Goal: Check status: Check status

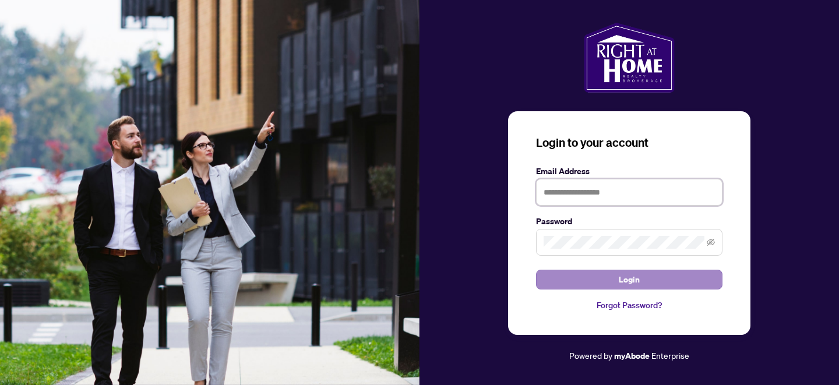
type input "**********"
click at [629, 277] on span "Login" at bounding box center [628, 279] width 21 height 19
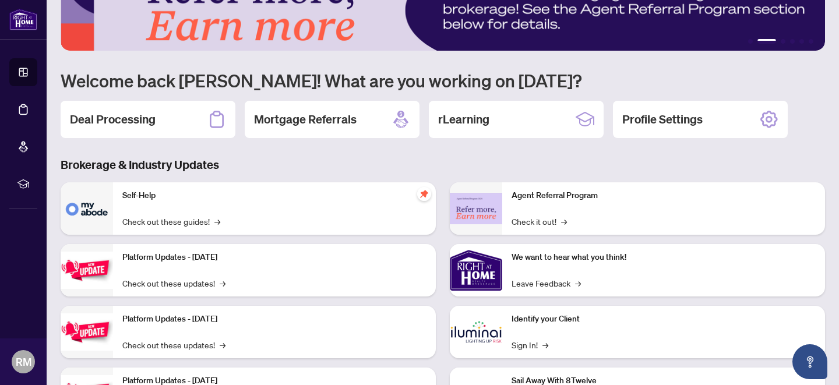
scroll to position [46, 0]
click at [111, 121] on h2 "Deal Processing" at bounding box center [113, 120] width 86 height 16
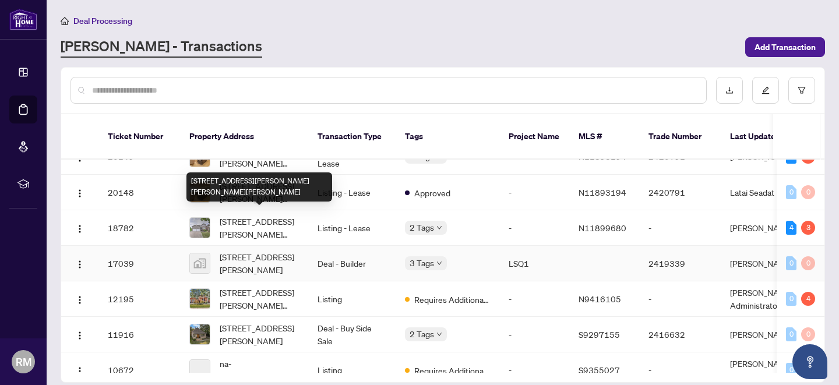
scroll to position [316, 0]
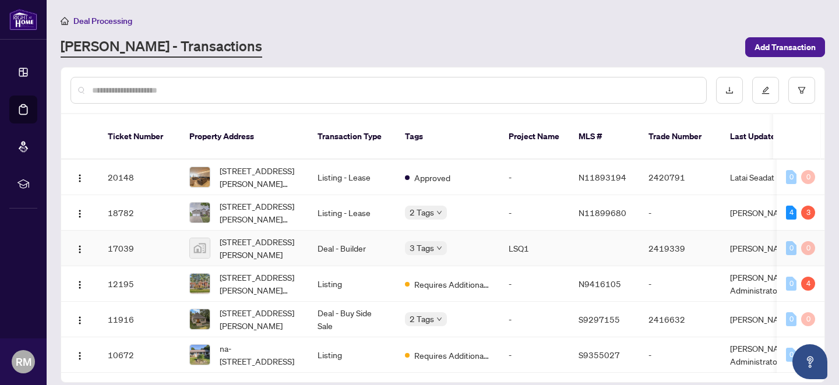
click at [353, 233] on td "Deal - Builder" at bounding box center [351, 249] width 87 height 36
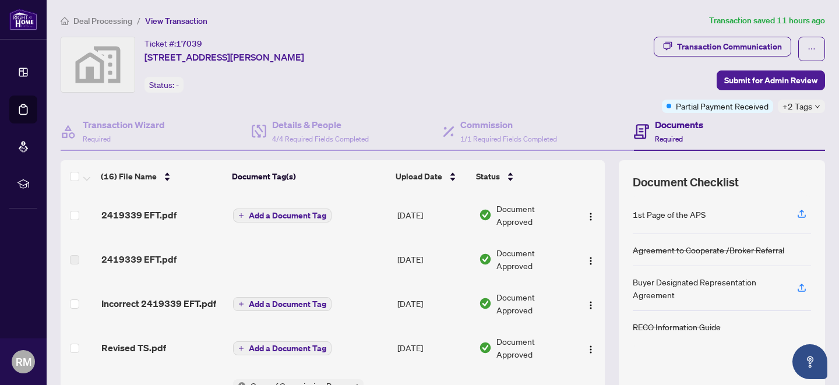
click at [286, 211] on span "Add a Document Tag" at bounding box center [287, 215] width 77 height 8
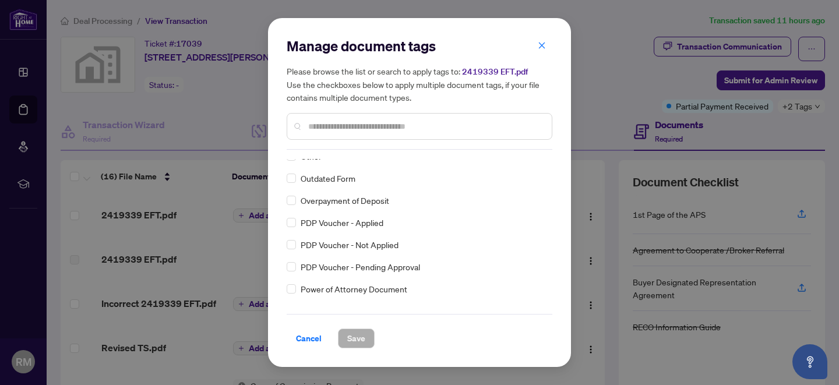
scroll to position [1870, 0]
click at [310, 340] on span "Cancel" at bounding box center [309, 338] width 26 height 19
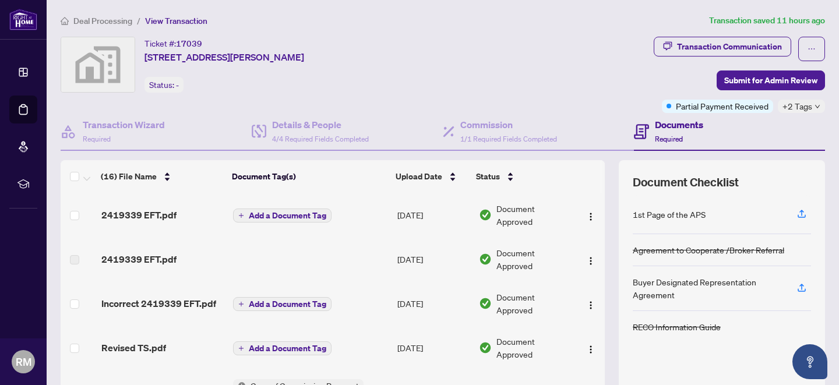
click at [285, 214] on span "Add a Document Tag" at bounding box center [287, 215] width 77 height 8
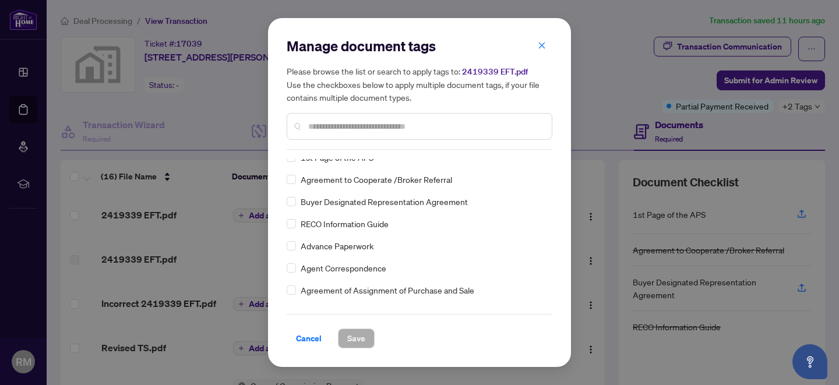
scroll to position [0, 0]
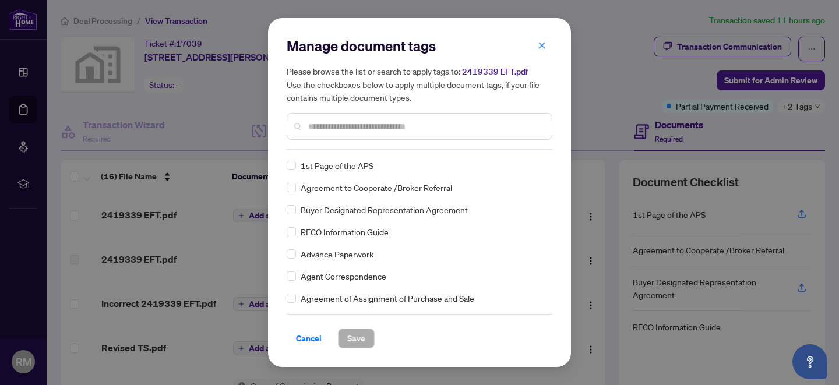
click at [307, 339] on span "Cancel" at bounding box center [309, 338] width 26 height 19
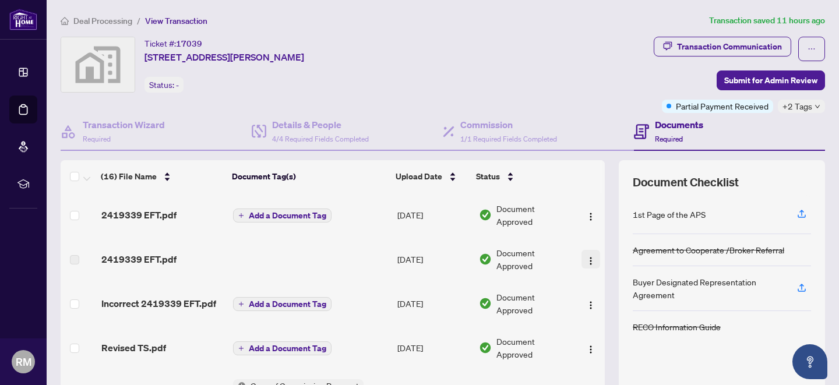
click at [588, 260] on img "button" at bounding box center [590, 260] width 9 height 9
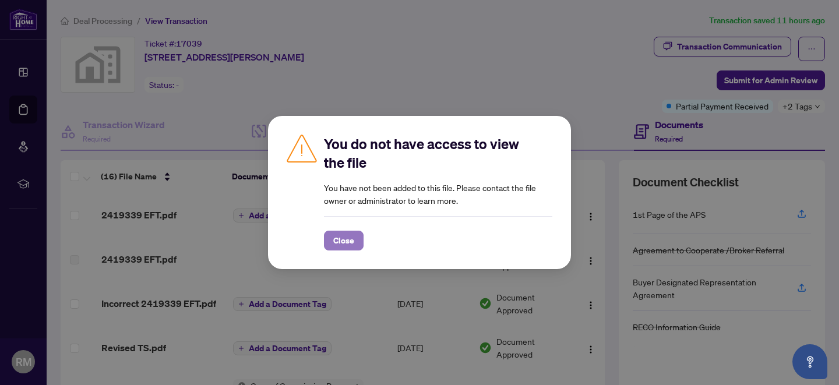
click at [347, 237] on span "Close" at bounding box center [343, 240] width 21 height 19
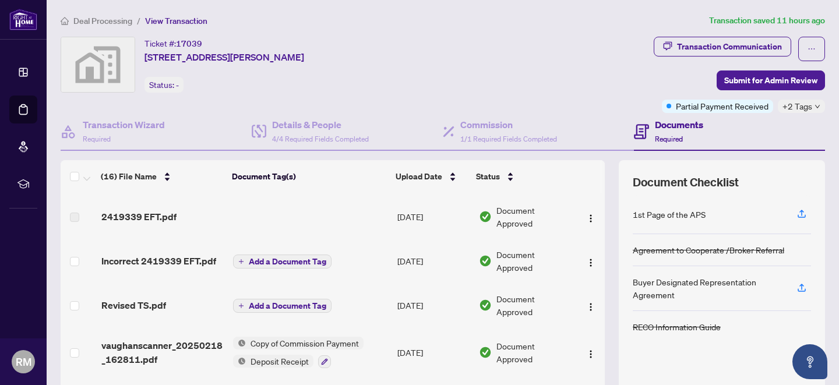
scroll to position [44, 0]
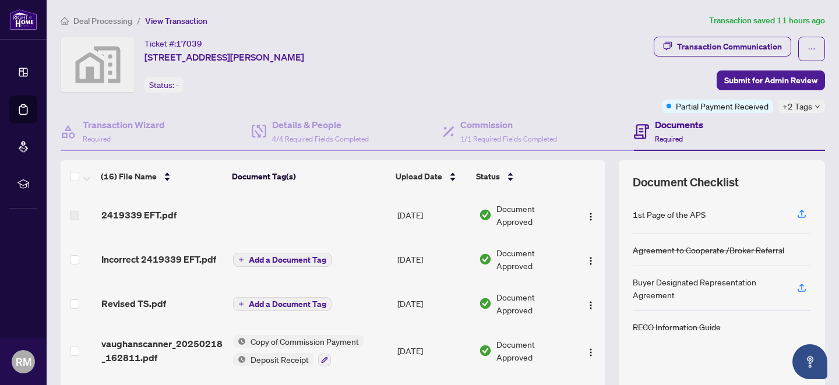
click at [522, 253] on span "Document Approved" at bounding box center [533, 259] width 75 height 26
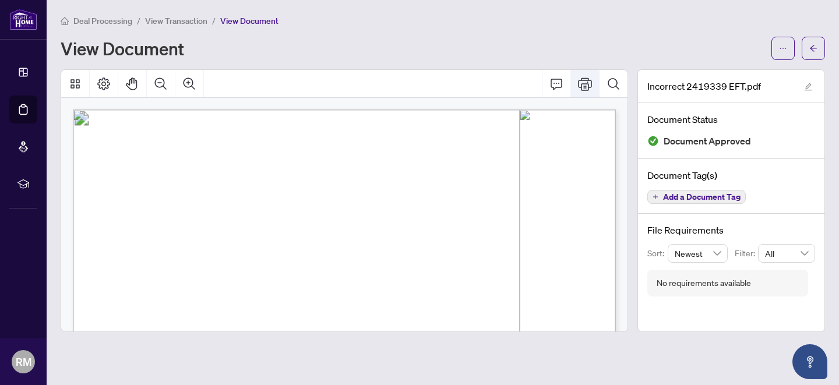
click at [588, 82] on icon "Print" at bounding box center [585, 84] width 14 height 14
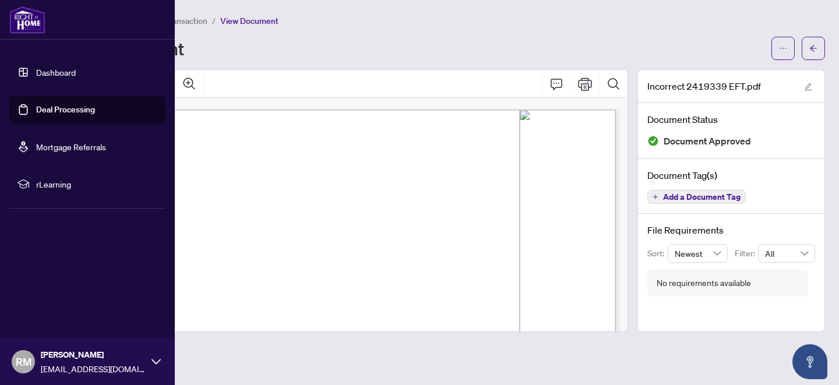
click at [51, 71] on link "Dashboard" at bounding box center [56, 72] width 40 height 10
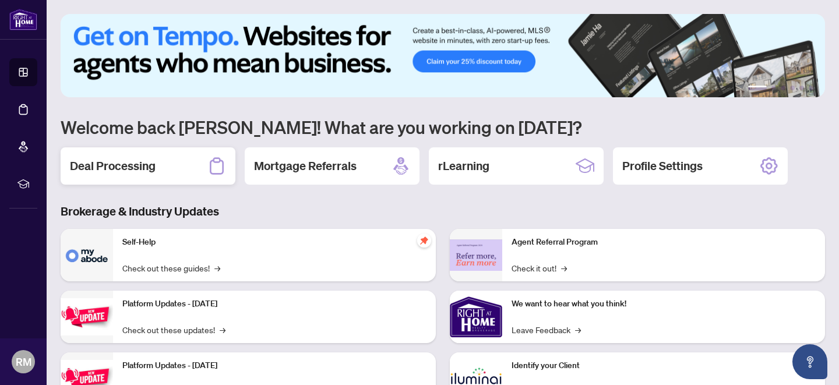
click at [118, 165] on h2 "Deal Processing" at bounding box center [113, 166] width 86 height 16
